Goal: Task Accomplishment & Management: Manage account settings

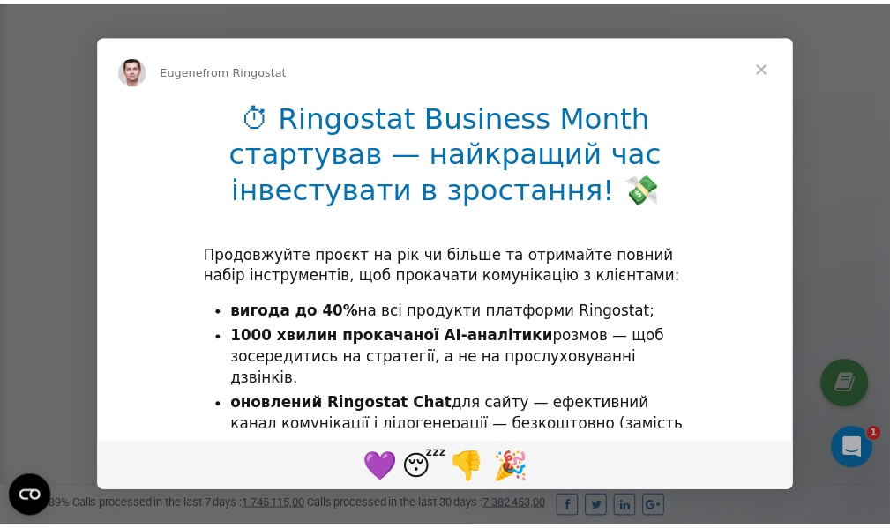
scroll to position [530, 0]
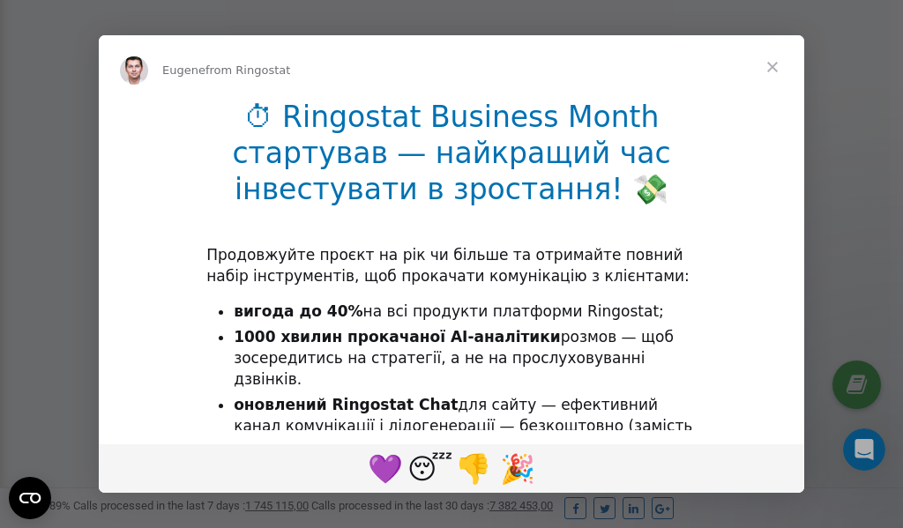
click at [777, 69] on span "Close" at bounding box center [772, 66] width 63 height 63
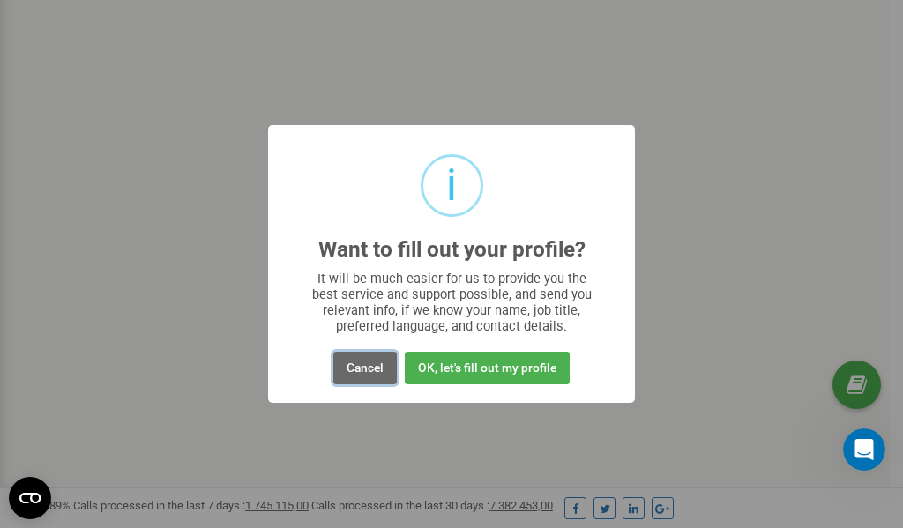
click at [363, 370] on button "Cancel" at bounding box center [364, 368] width 63 height 33
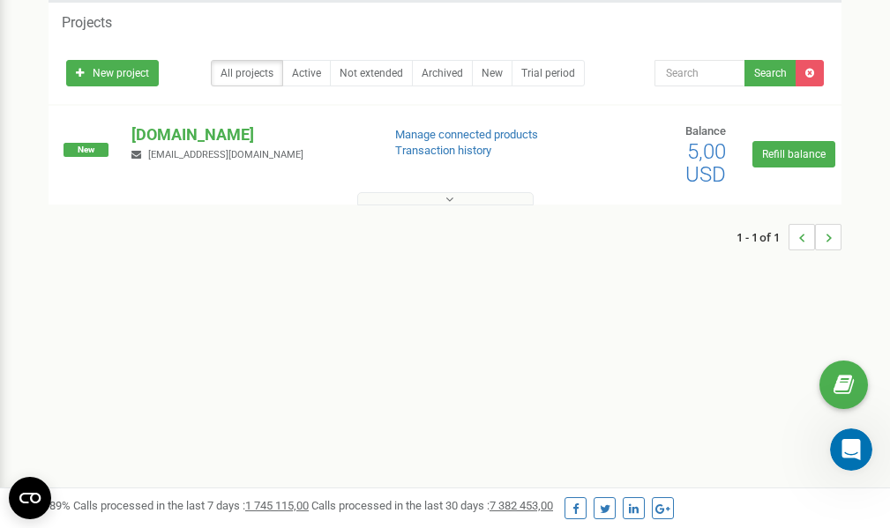
scroll to position [0, 0]
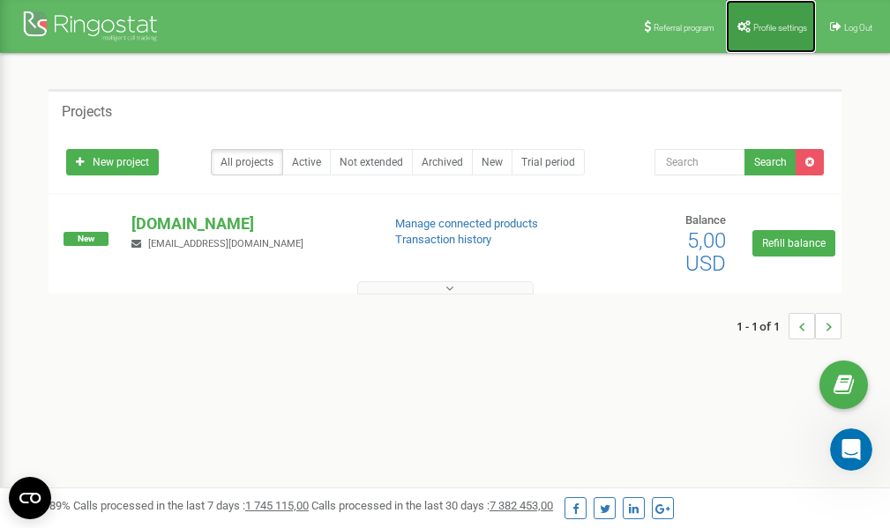
click at [765, 20] on link "Profile settings" at bounding box center [771, 26] width 90 height 53
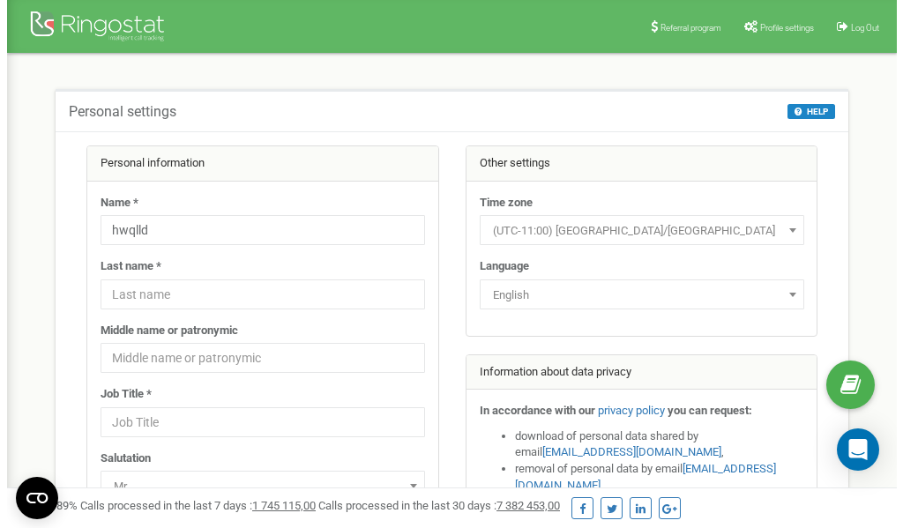
scroll to position [88, 0]
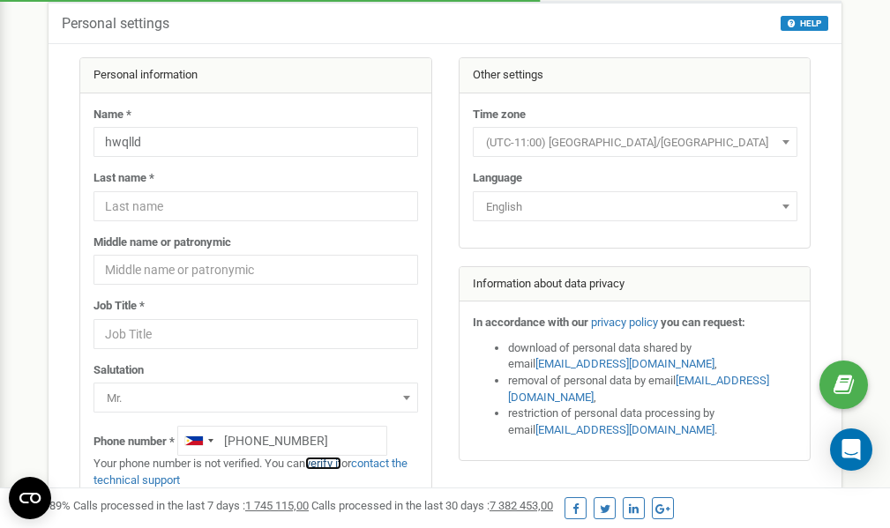
click at [330, 460] on link "verify it" at bounding box center [323, 463] width 36 height 13
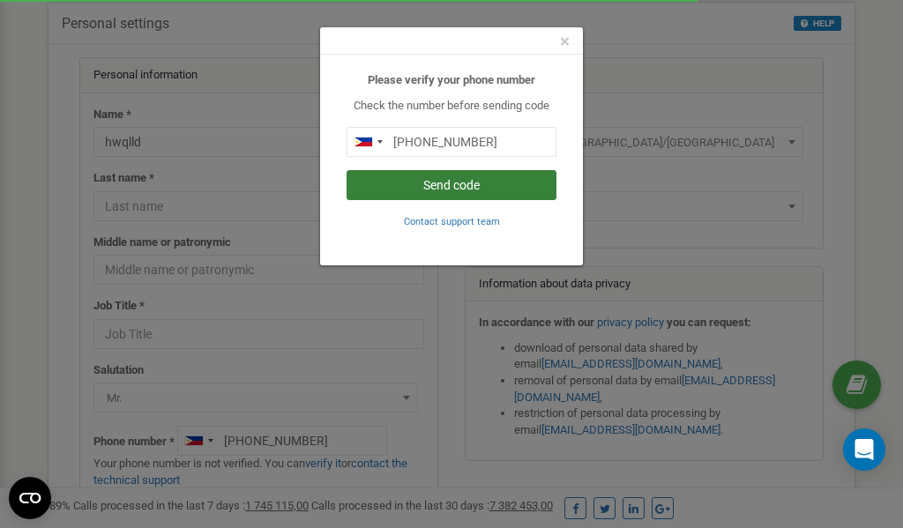
click at [458, 183] on button "Send code" at bounding box center [452, 185] width 210 height 30
